Goal: Task Accomplishment & Management: Manage account settings

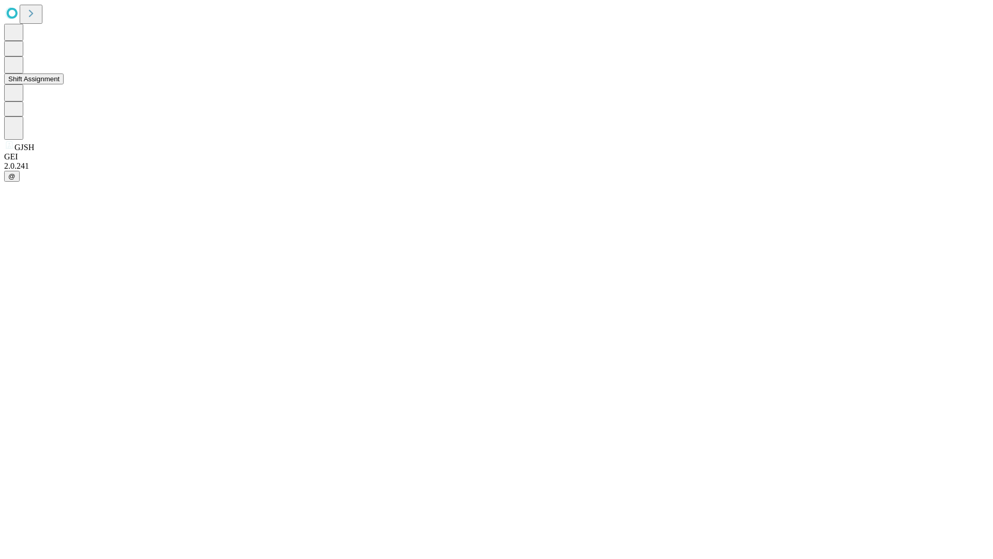
click at [64, 84] on button "Shift Assignment" at bounding box center [33, 78] width 59 height 11
